Goal: Information Seeking & Learning: Check status

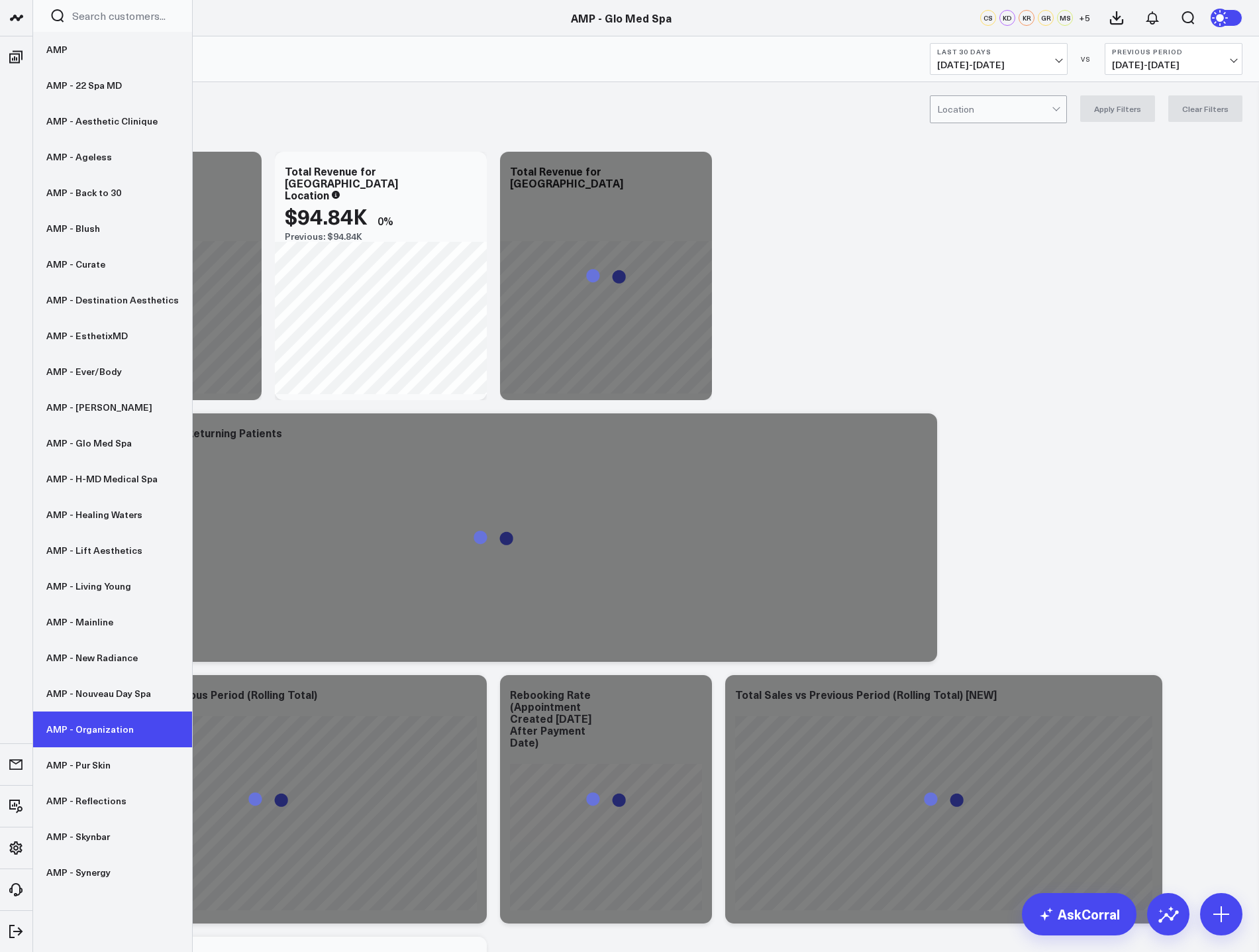
click at [109, 733] on link "AMP - Organization" at bounding box center [112, 729] width 159 height 36
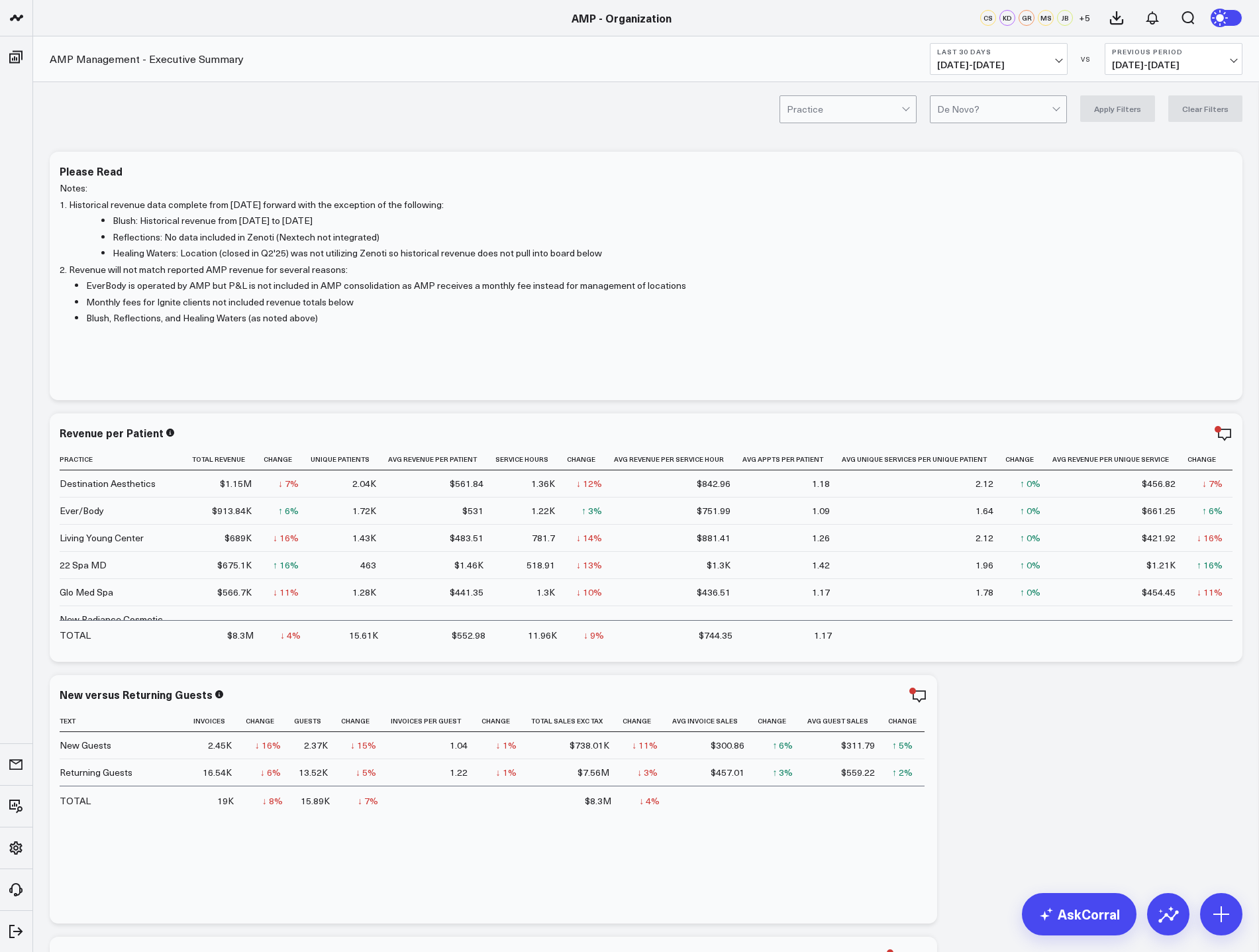
click at [1049, 61] on span "[DATE] - [DATE]" at bounding box center [999, 64] width 123 height 10
click at [975, 347] on link "MTD" at bounding box center [999, 345] width 136 height 25
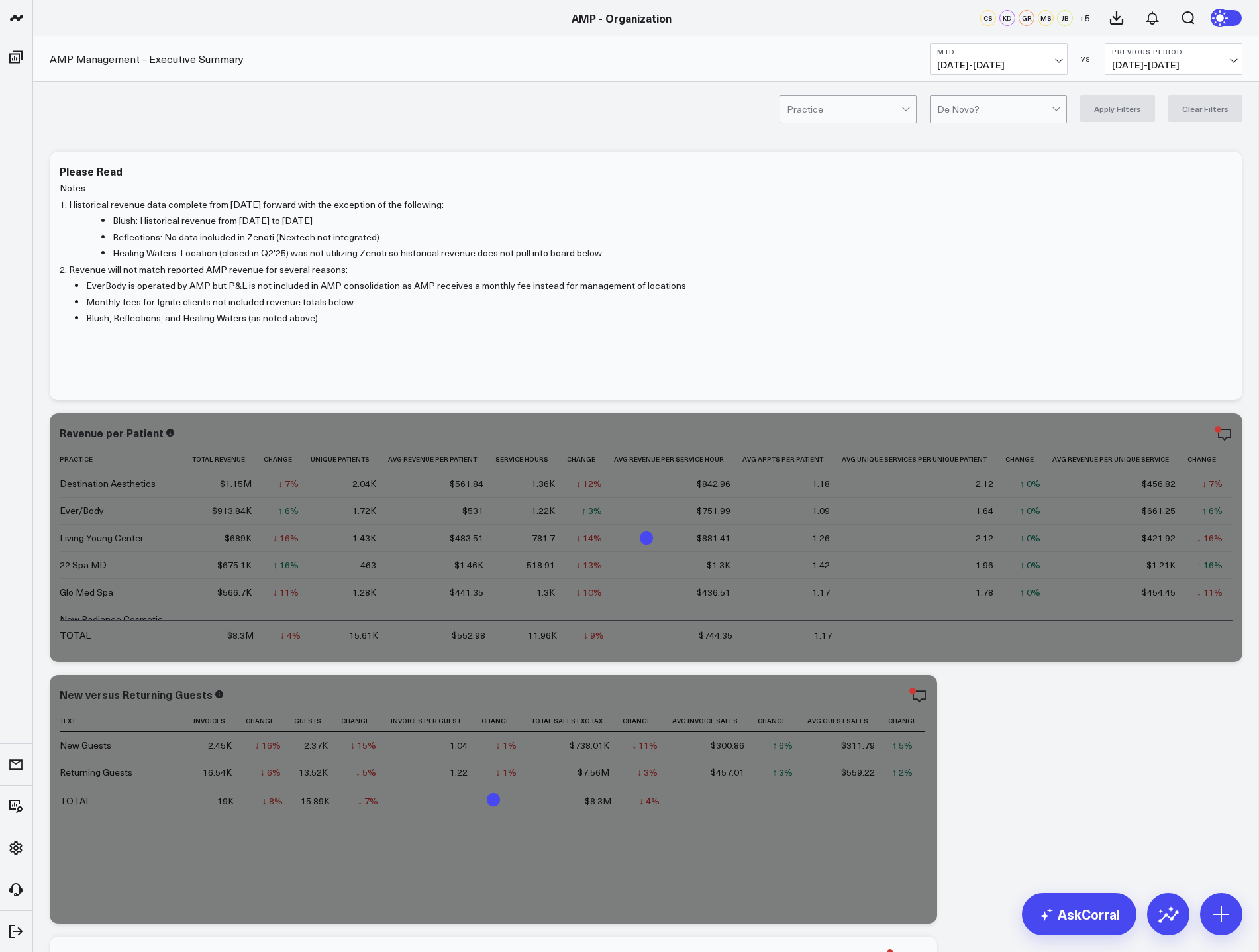
click at [1176, 66] on span "[DATE] - [DATE]" at bounding box center [1174, 64] width 123 height 10
click at [1160, 139] on link "YoY" at bounding box center [1173, 139] width 136 height 25
